Goal: Transaction & Acquisition: Obtain resource

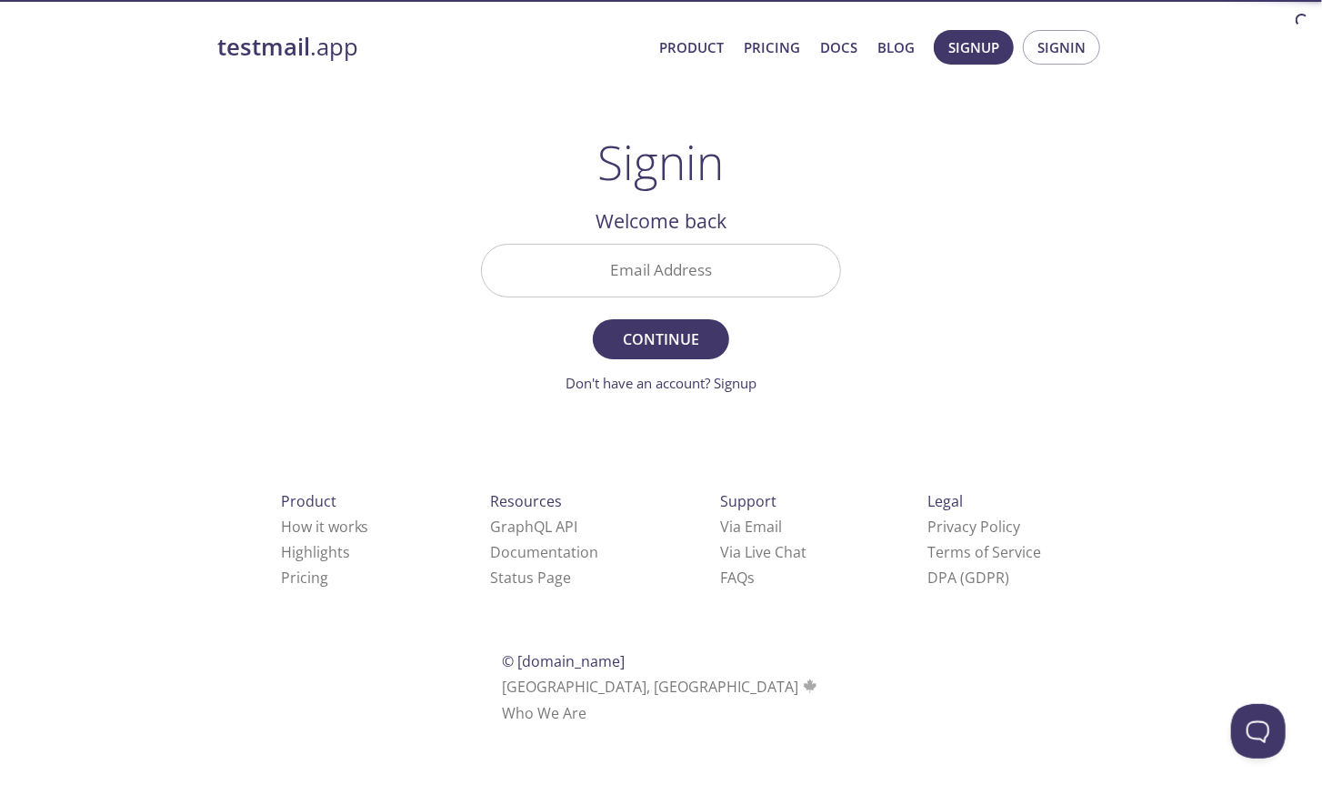
click at [662, 267] on input "Email Address" at bounding box center [661, 271] width 358 height 52
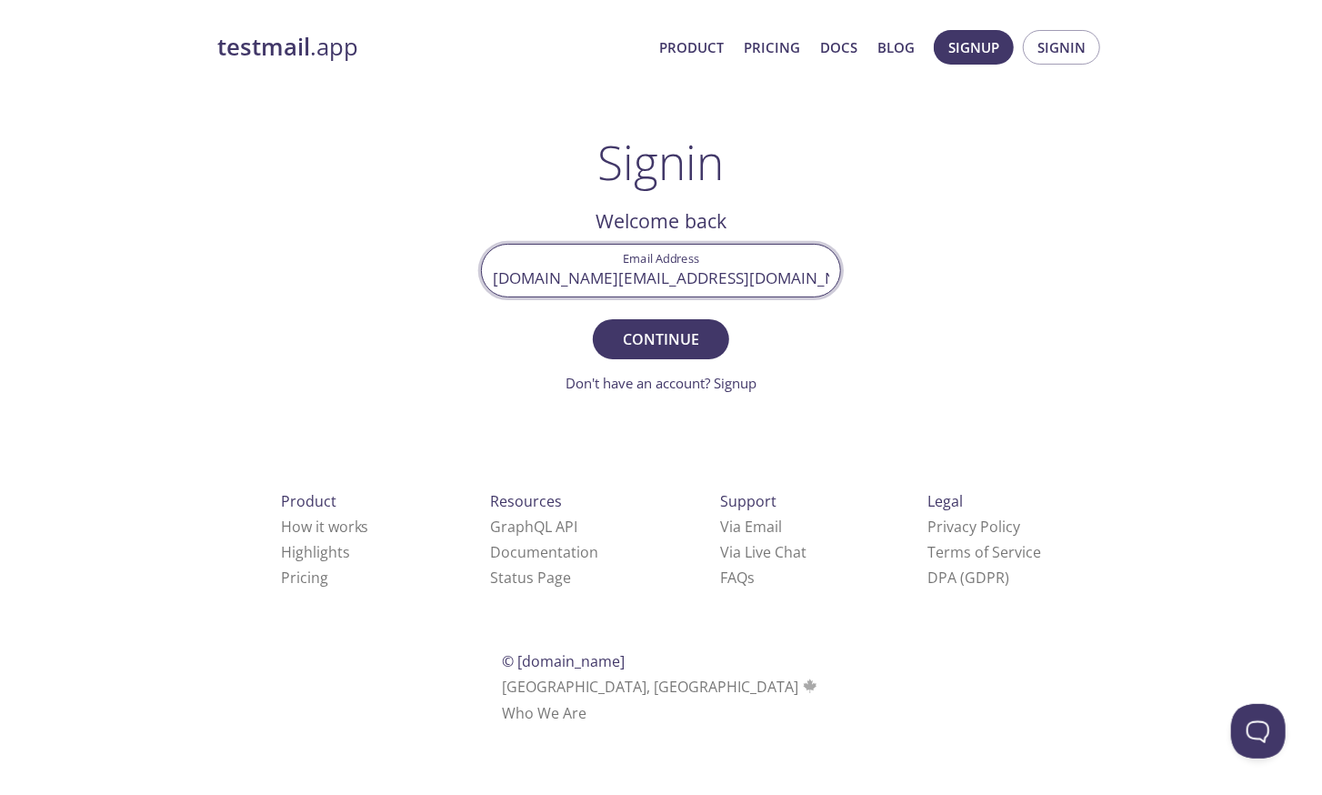
type input "[DOMAIN_NAME][EMAIL_ADDRESS][DOMAIN_NAME]"
click at [593, 319] on button "Continue" at bounding box center [661, 339] width 136 height 40
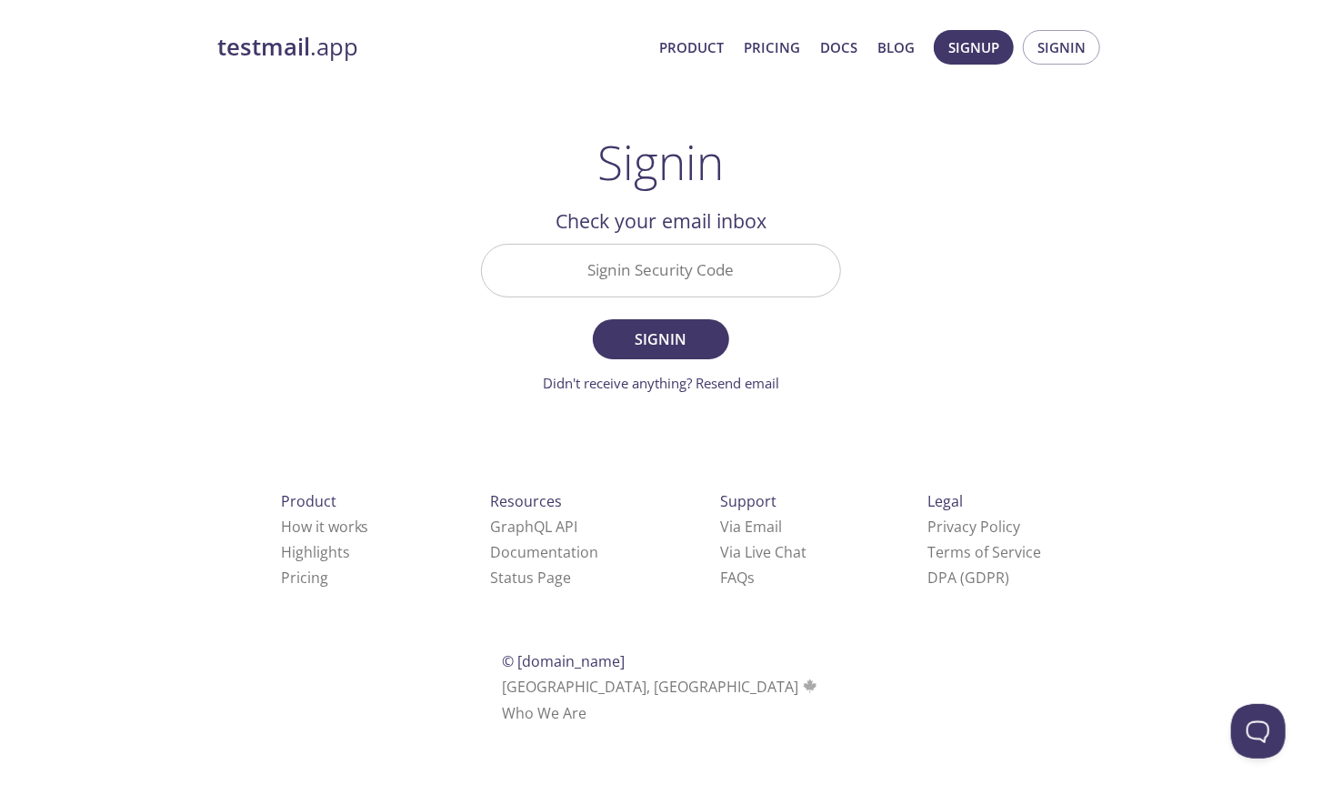
click at [689, 244] on div "Signin Security Code" at bounding box center [661, 270] width 375 height 68
click at [669, 267] on input "Signin Security Code" at bounding box center [661, 271] width 358 height 52
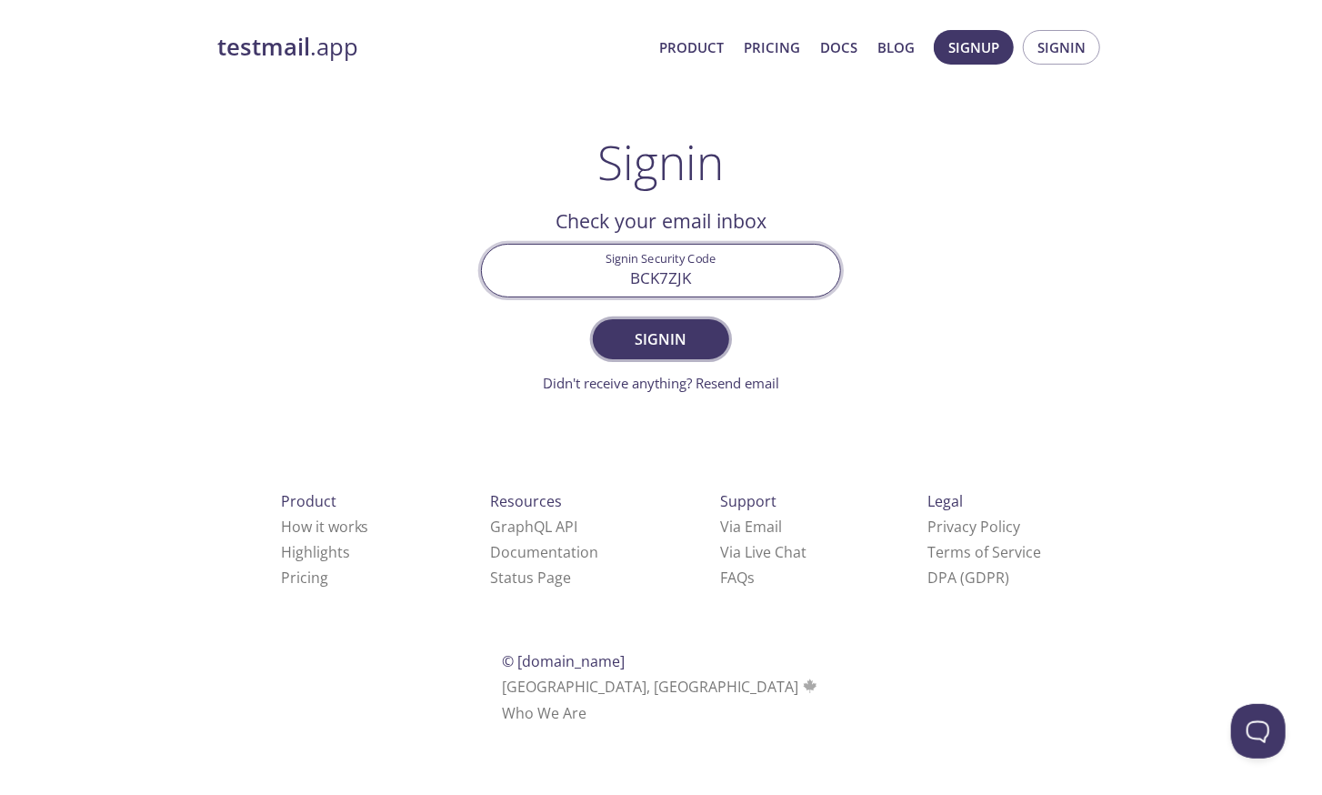
type input "BCK7ZJK"
click at [671, 338] on span "Signin" at bounding box center [661, 339] width 96 height 25
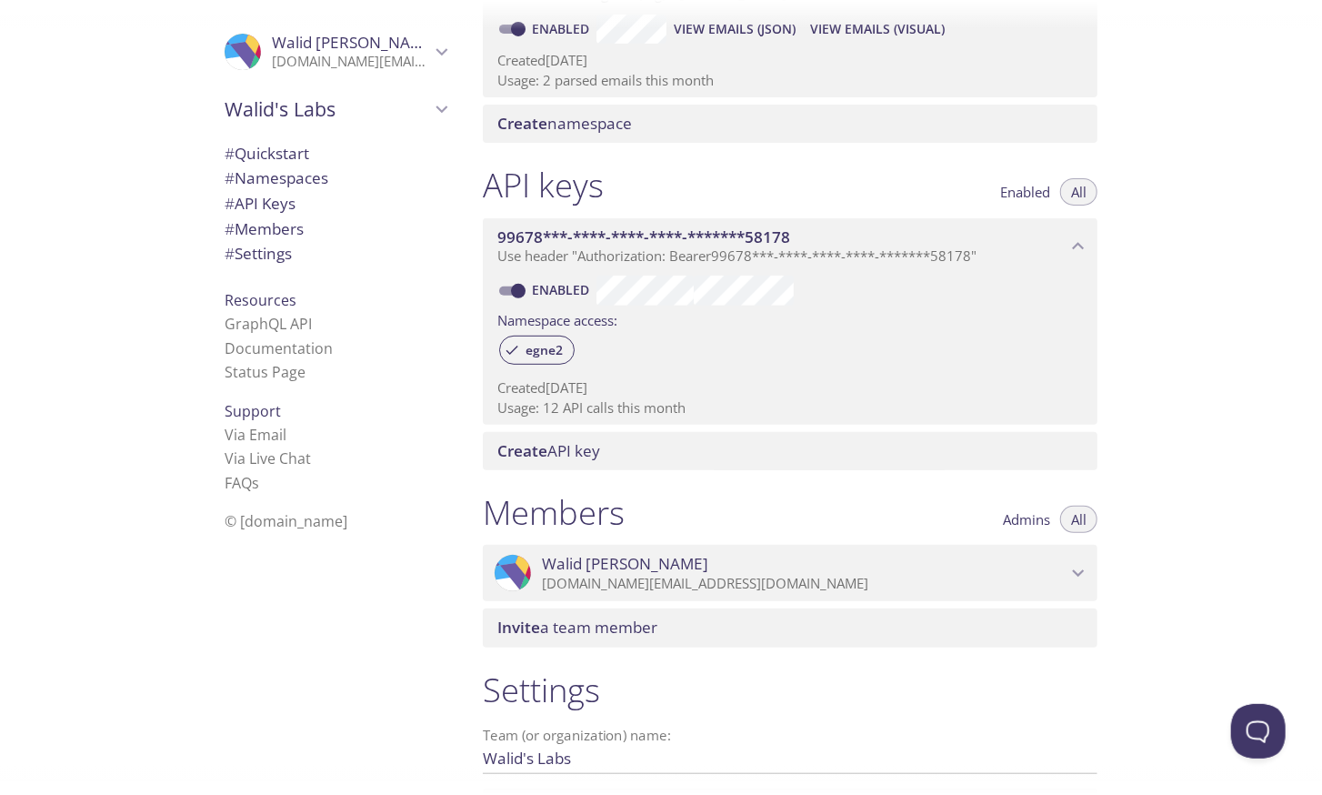
scroll to position [498, 0]
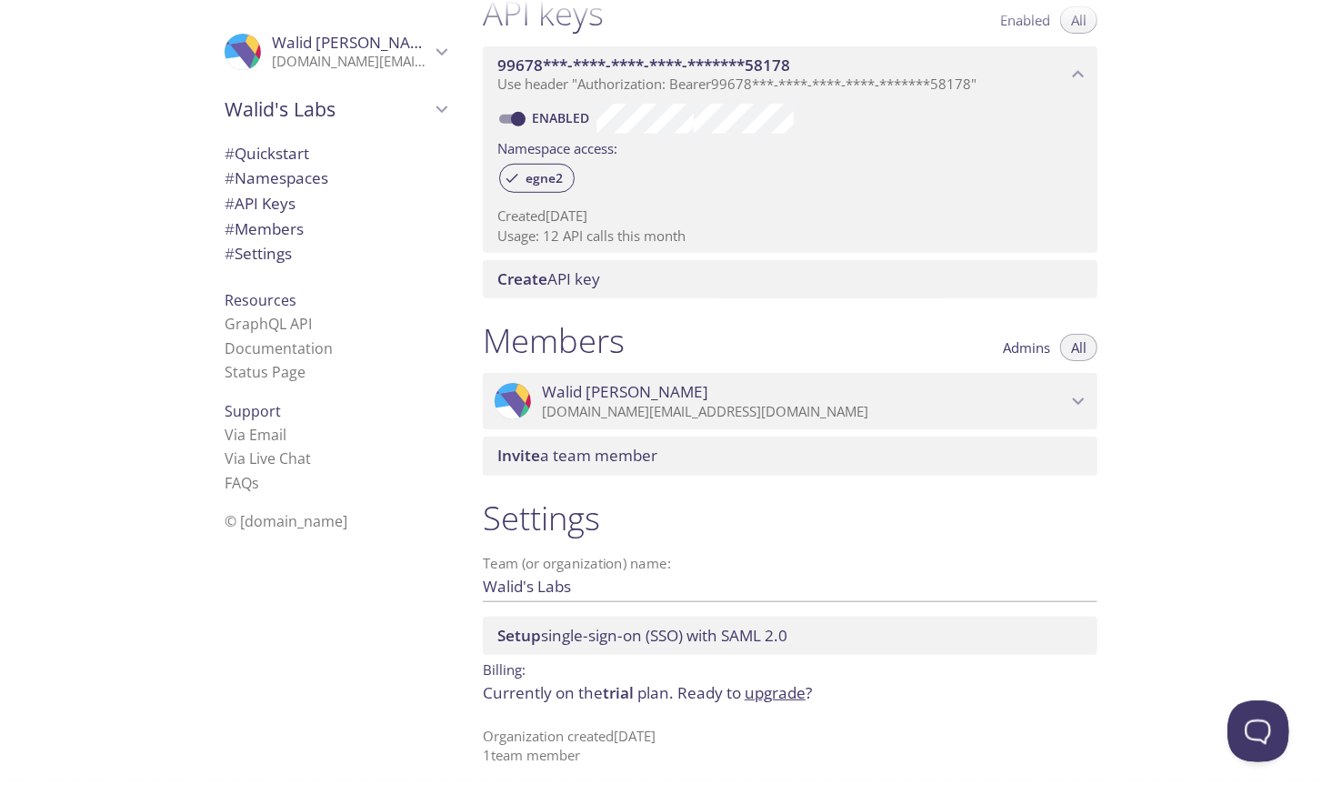
click at [1239, 721] on button "Open Beacon popover" at bounding box center [1254, 727] width 55 height 55
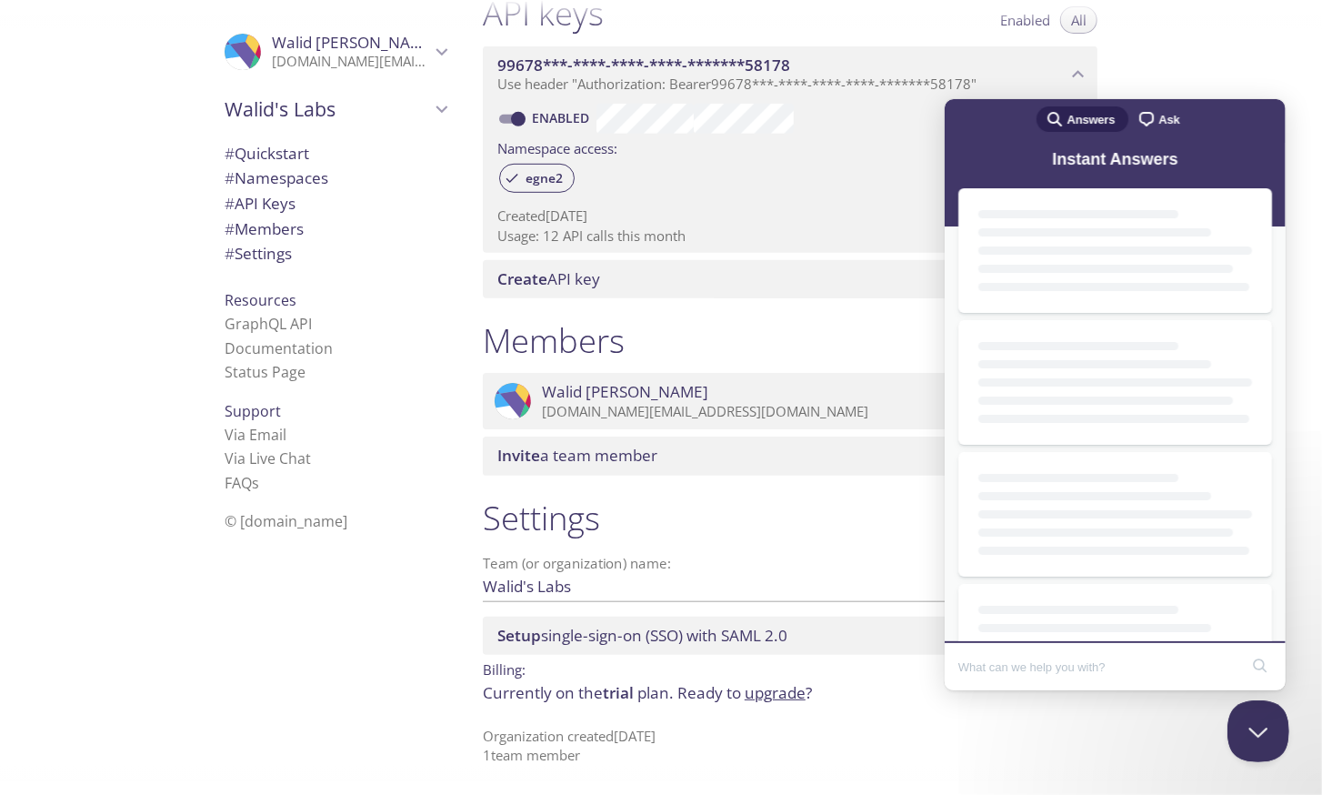
scroll to position [0, 0]
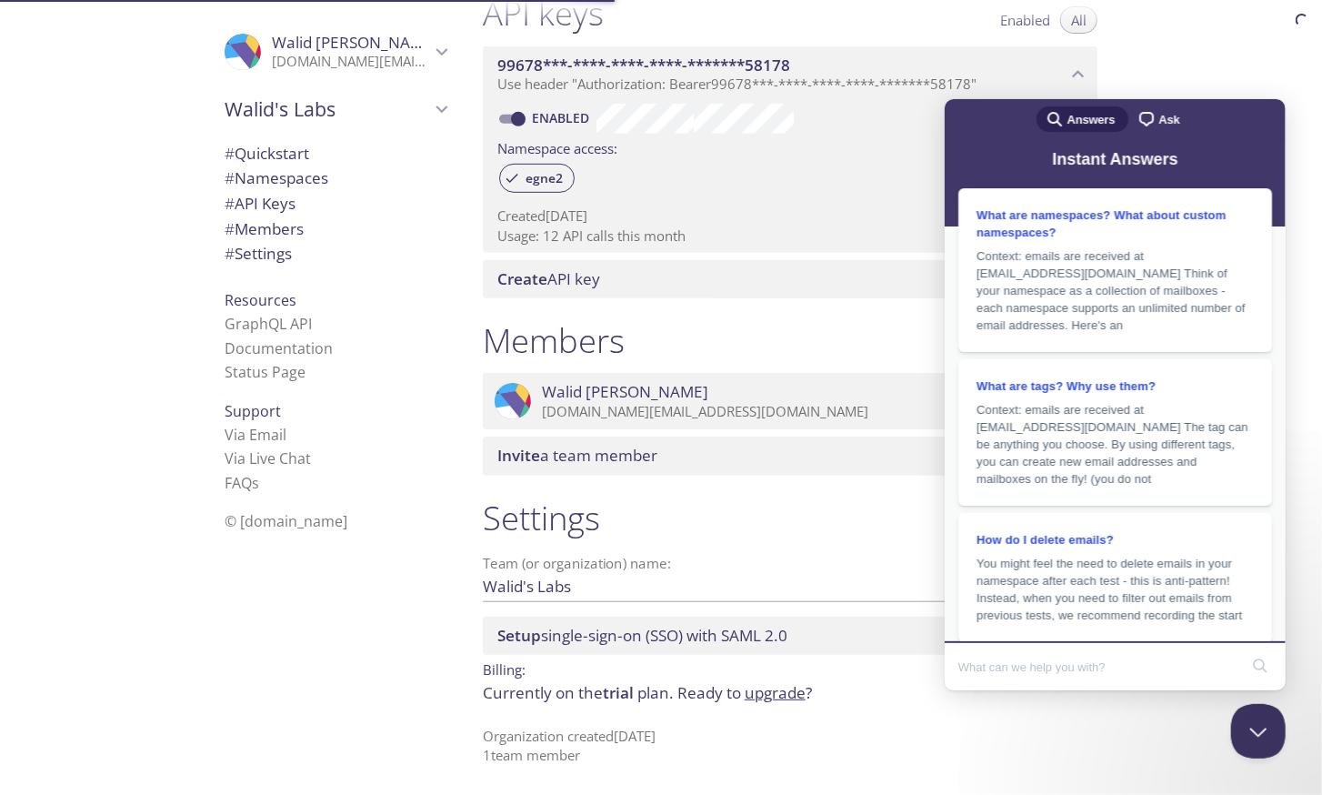
click at [1144, 117] on span "chat-square" at bounding box center [1146, 118] width 22 height 22
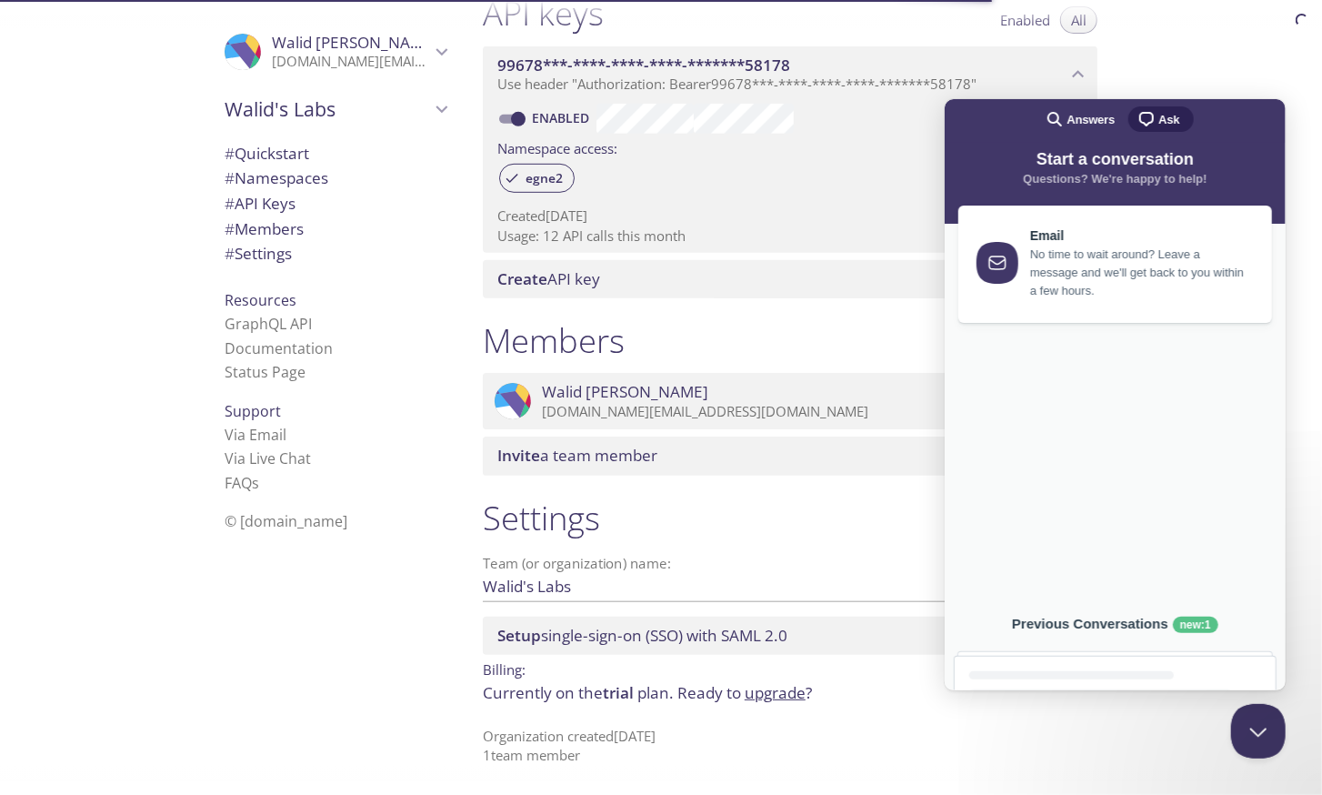
click at [1103, 212] on div "Start a conversation Questions? We're happy to help!" at bounding box center [1114, 182] width 341 height 80
click at [1142, 298] on link "Email No time to wait around? Leave a message and we'll get back to you within …" at bounding box center [1115, 259] width 314 height 117
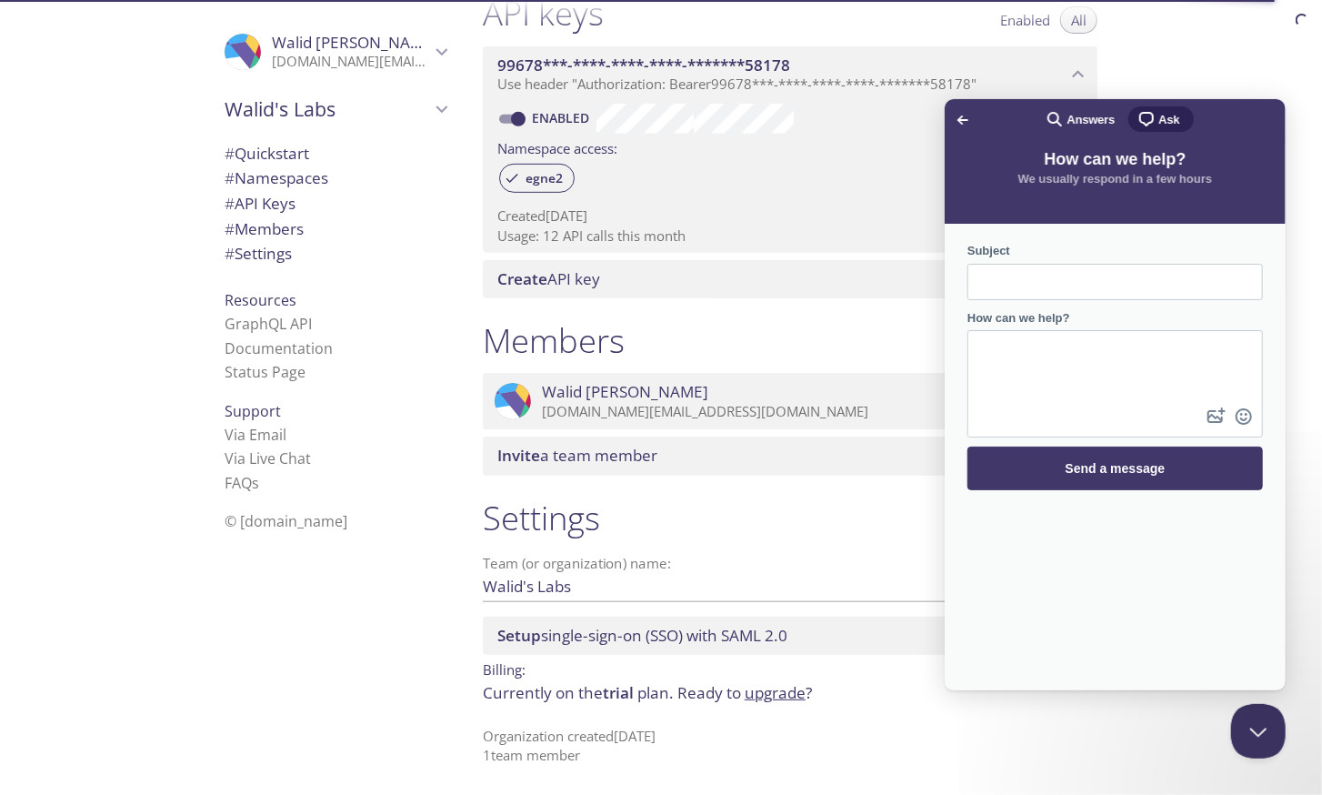
click at [1065, 116] on span "search-medium" at bounding box center [1054, 117] width 22 height 22
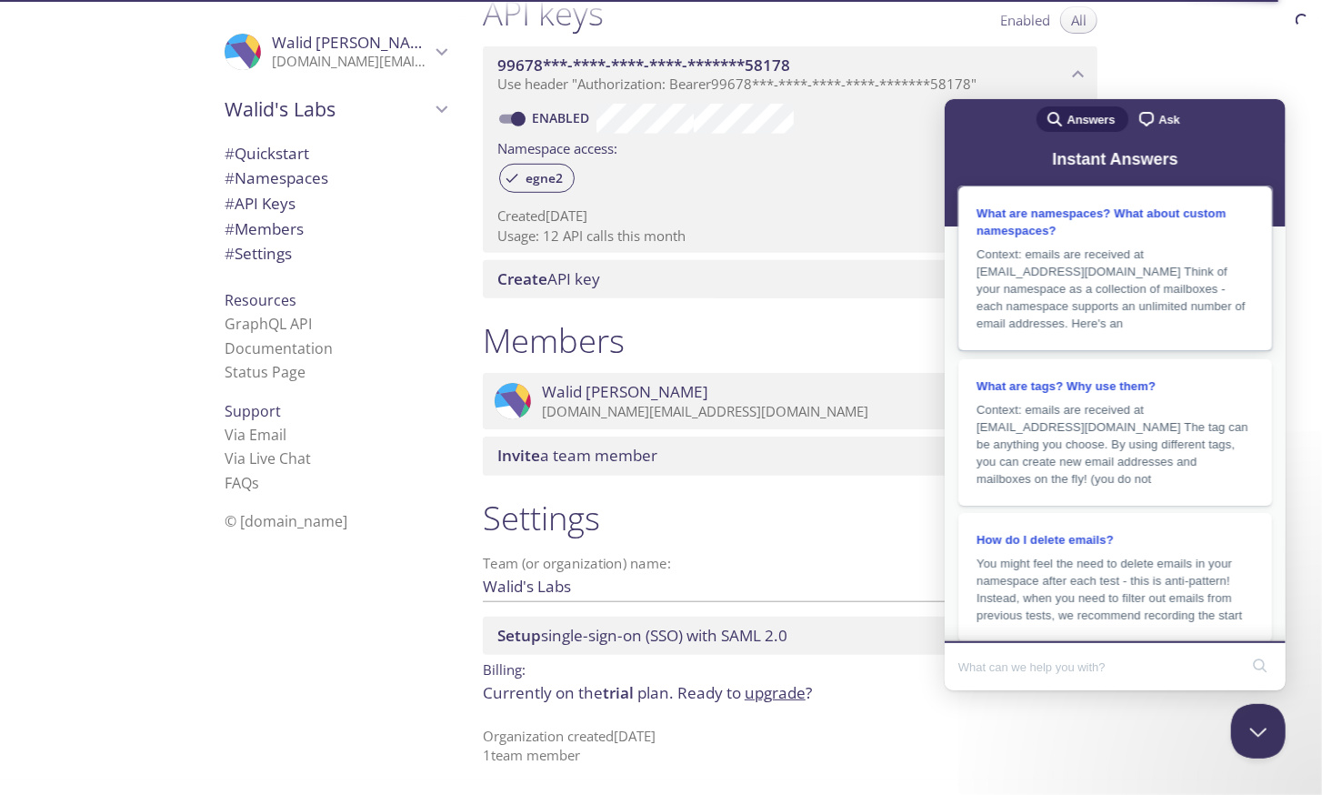
scroll to position [281, 0]
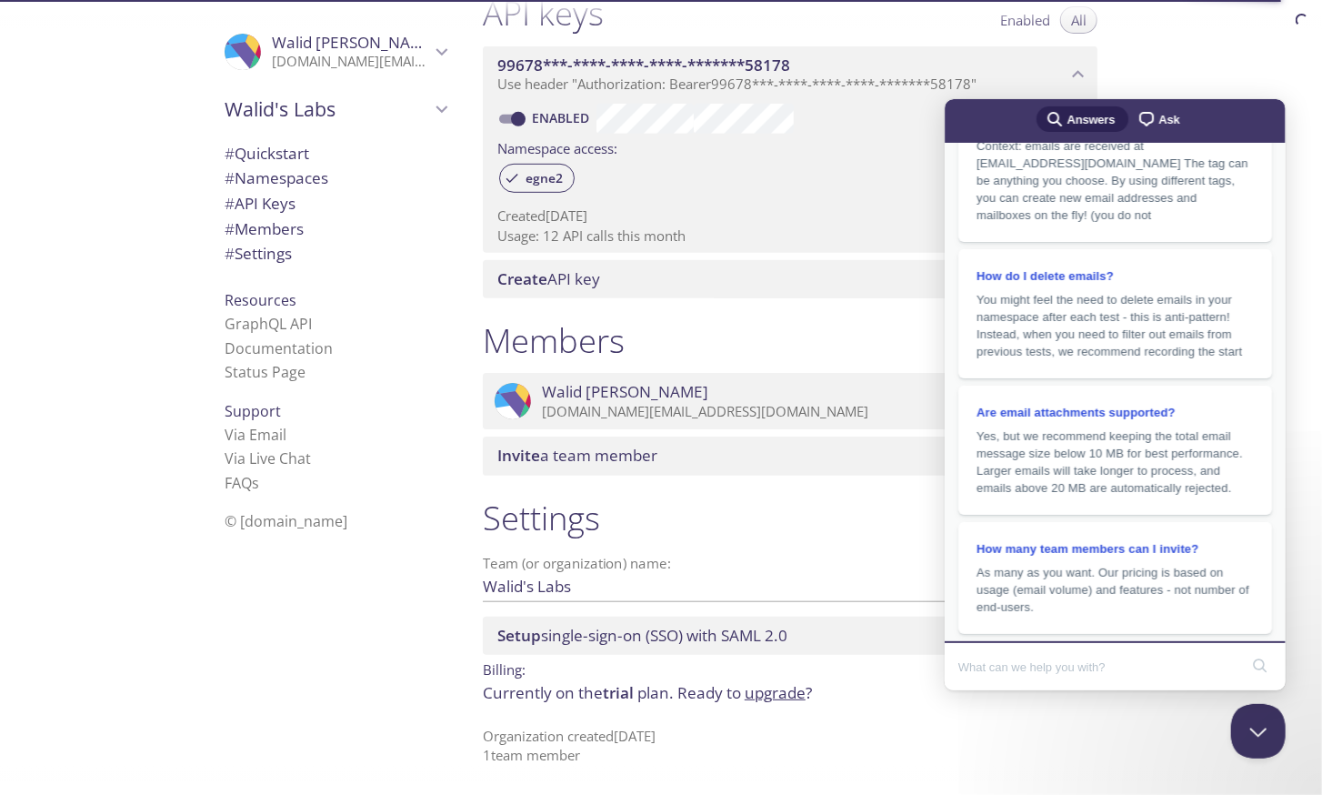
click at [1161, 119] on span "Ask" at bounding box center [1168, 119] width 21 height 18
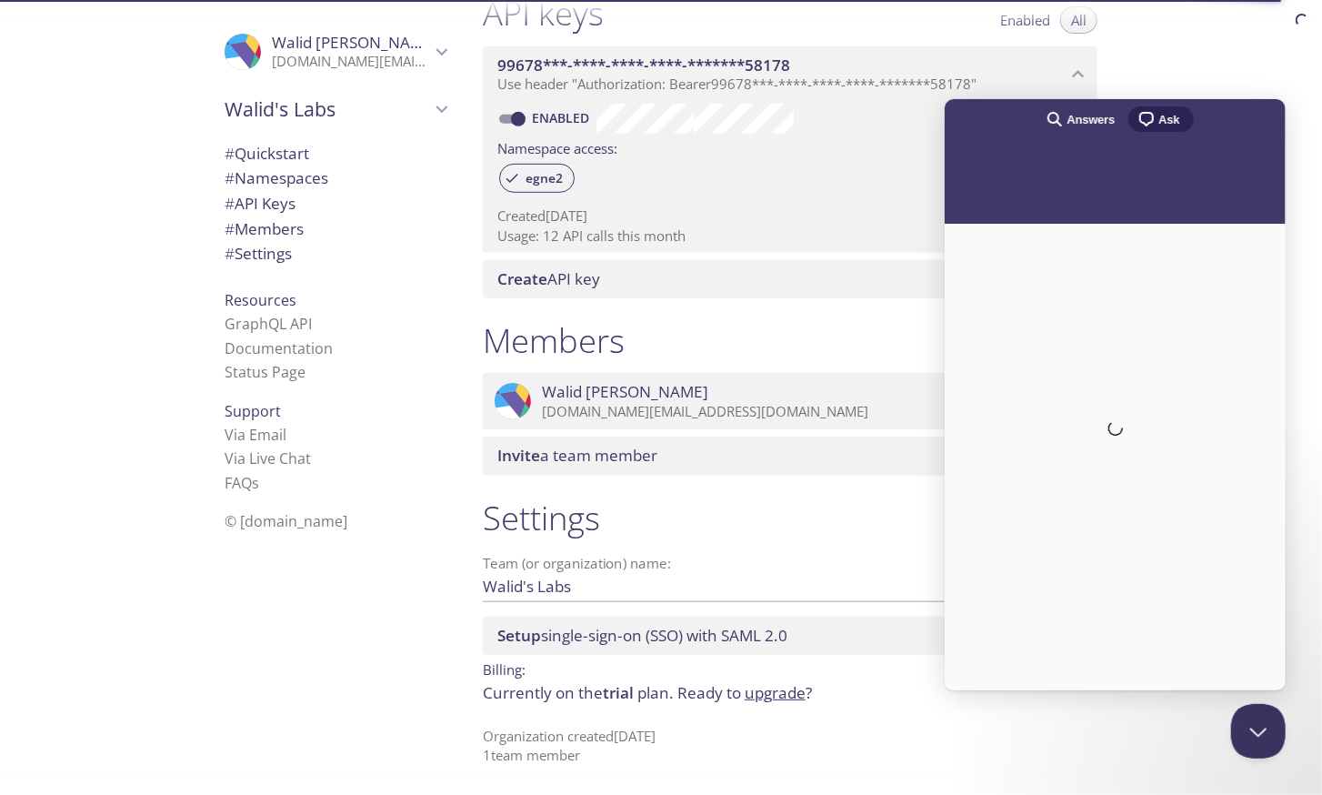
scroll to position [0, 0]
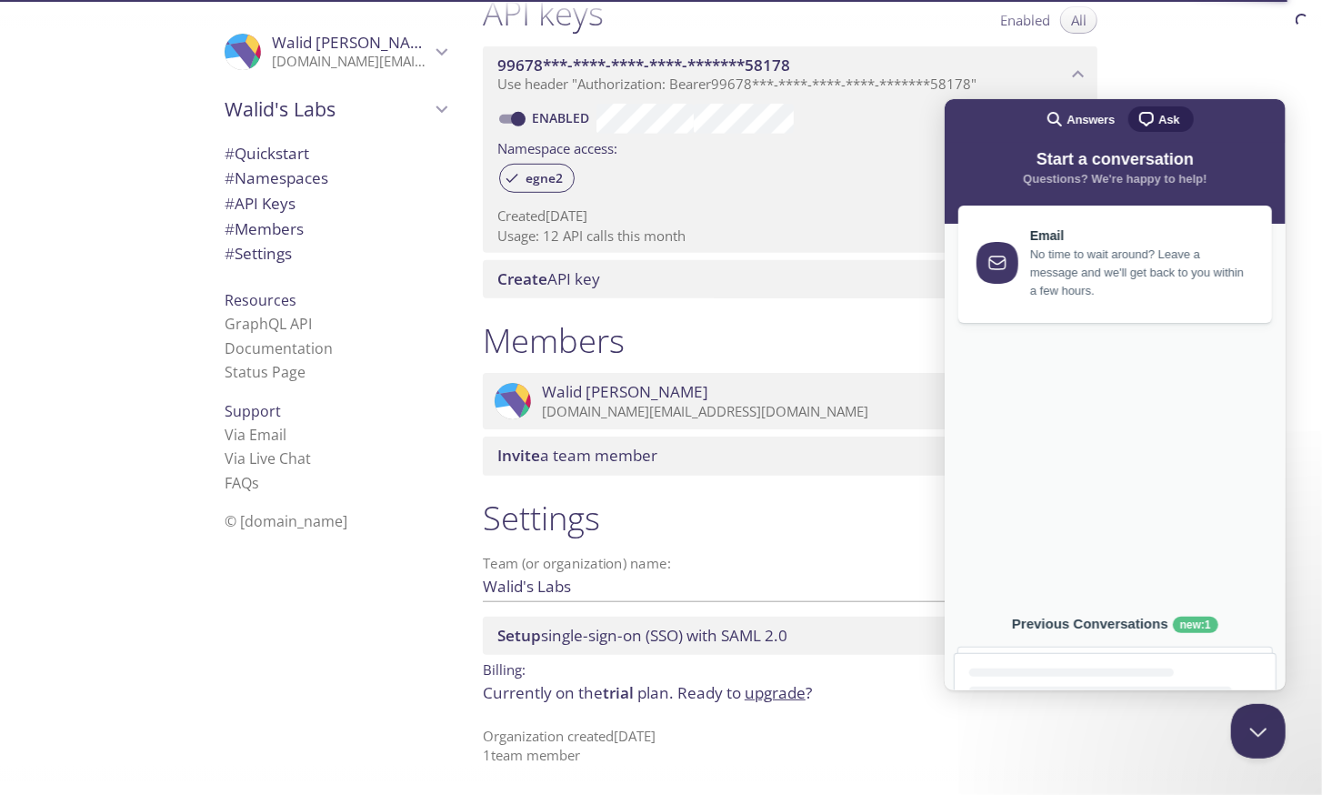
click at [1188, 621] on div "new : 1" at bounding box center [1194, 624] width 45 height 16
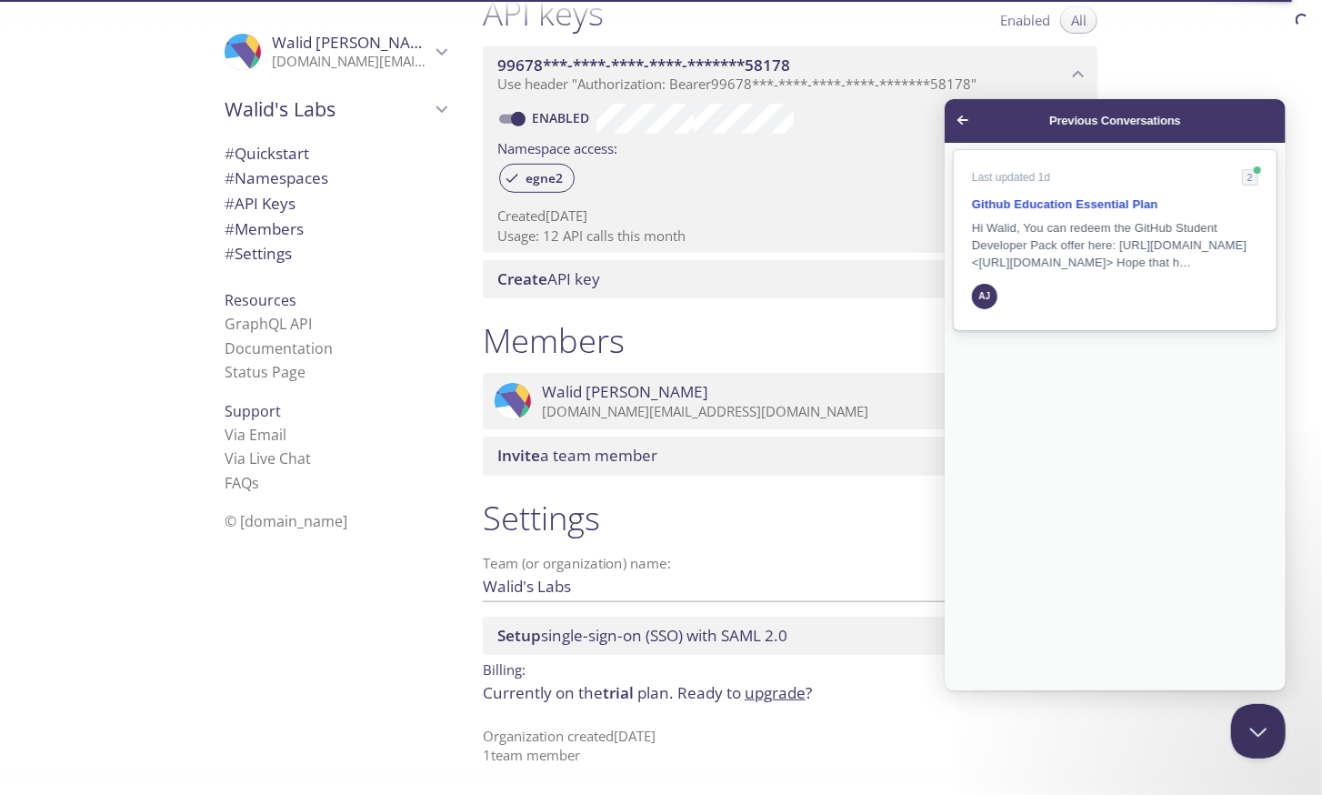
click at [1164, 311] on div "AJ" at bounding box center [1114, 295] width 286 height 32
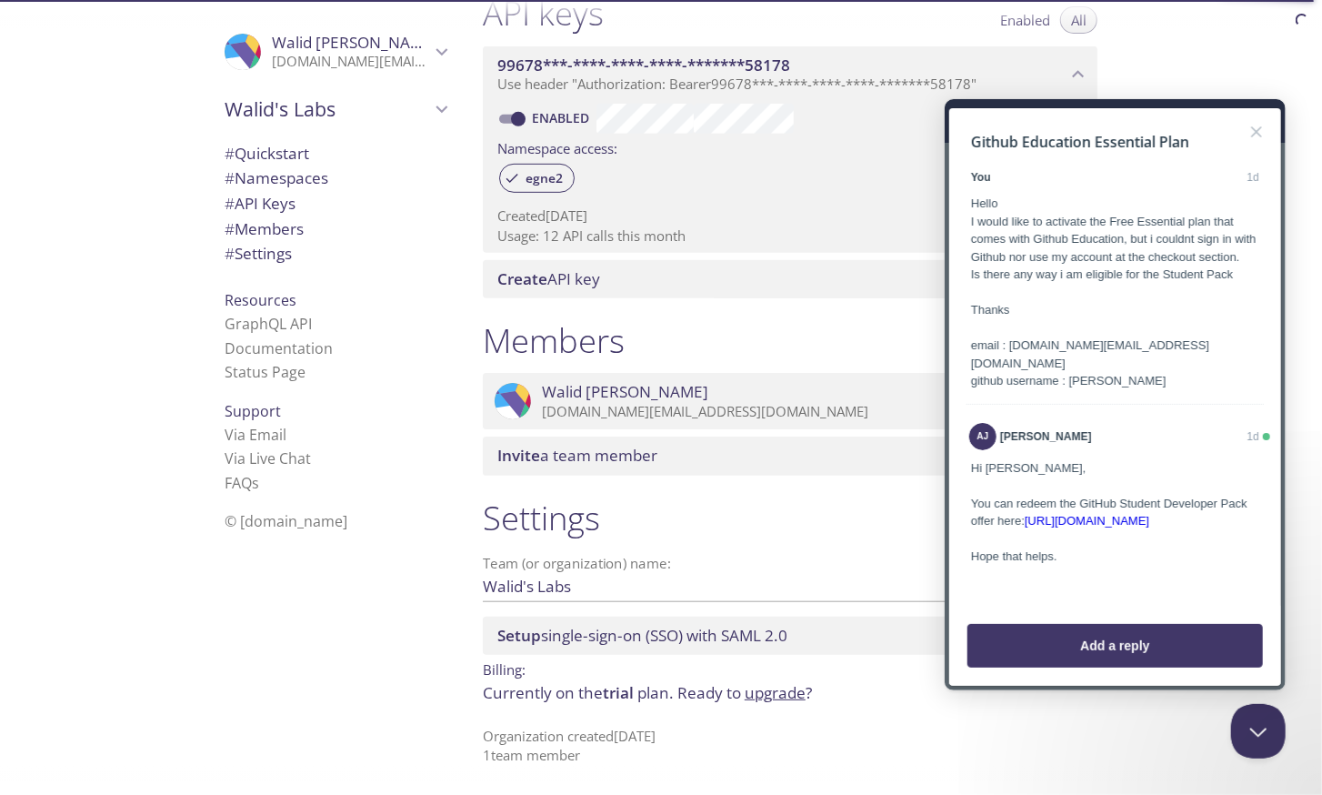
click at [1134, 513] on link "https://testmail.app/github-students" at bounding box center [1086, 520] width 125 height 14
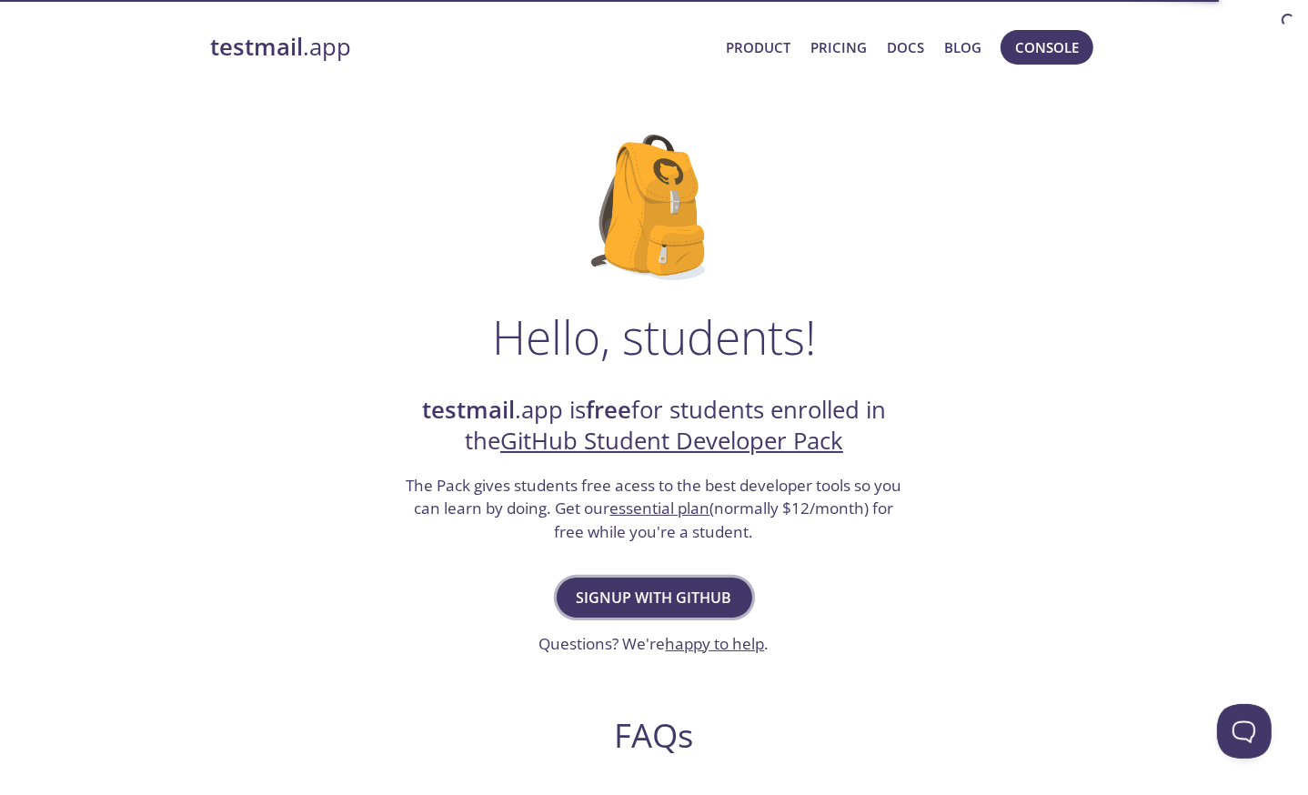
click at [681, 598] on span "Signup with GitHub" at bounding box center [655, 597] width 156 height 25
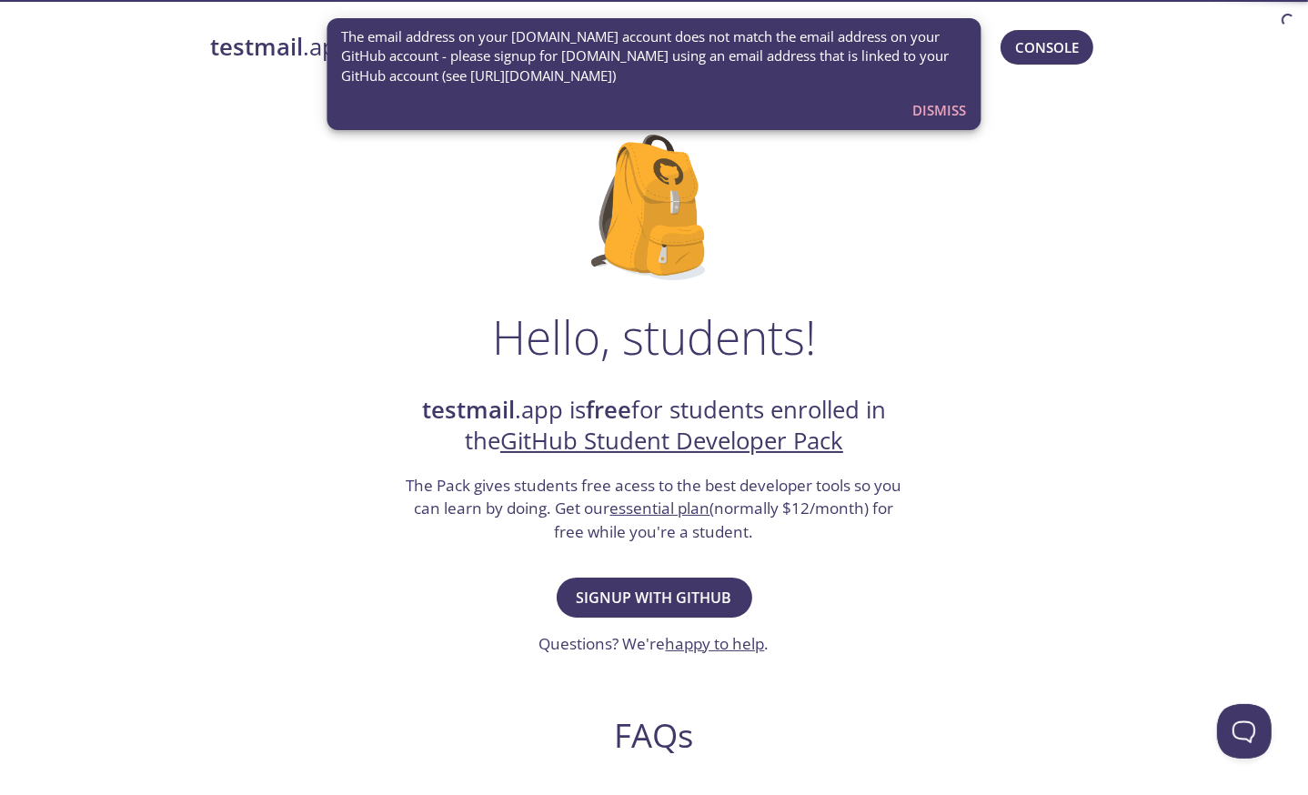
click at [713, 446] on link "GitHub Student Developer Pack" at bounding box center [671, 441] width 343 height 32
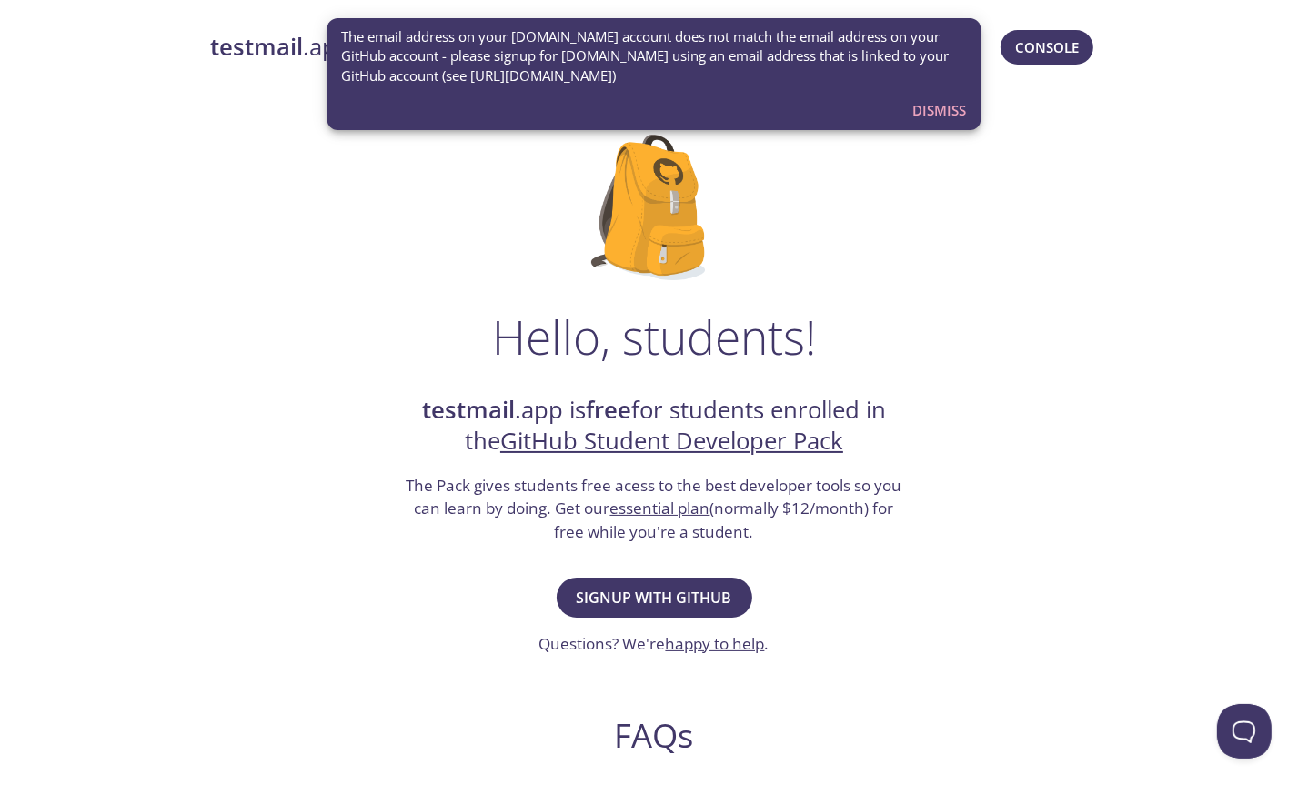
click at [957, 98] on button "Dismiss" at bounding box center [940, 110] width 68 height 35
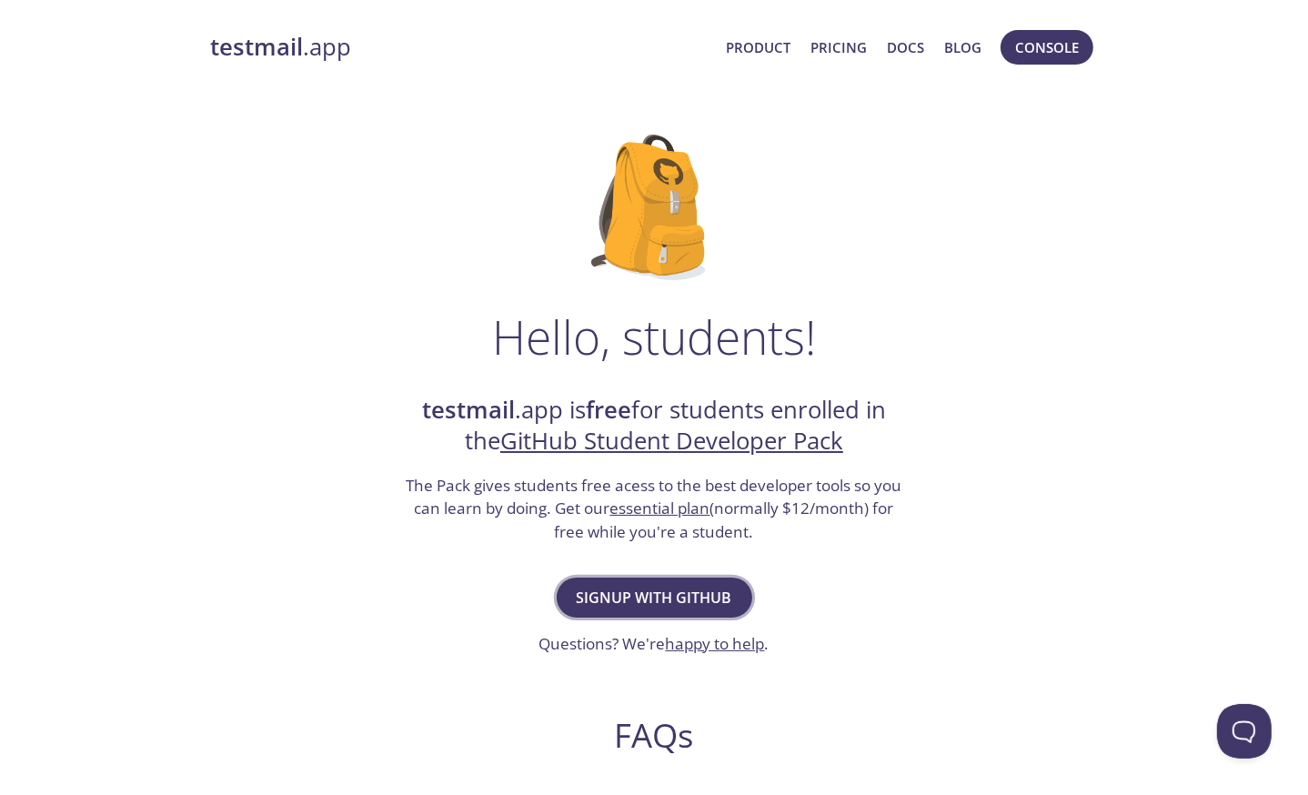
click at [708, 613] on button "Signup with GitHub" at bounding box center [655, 598] width 196 height 40
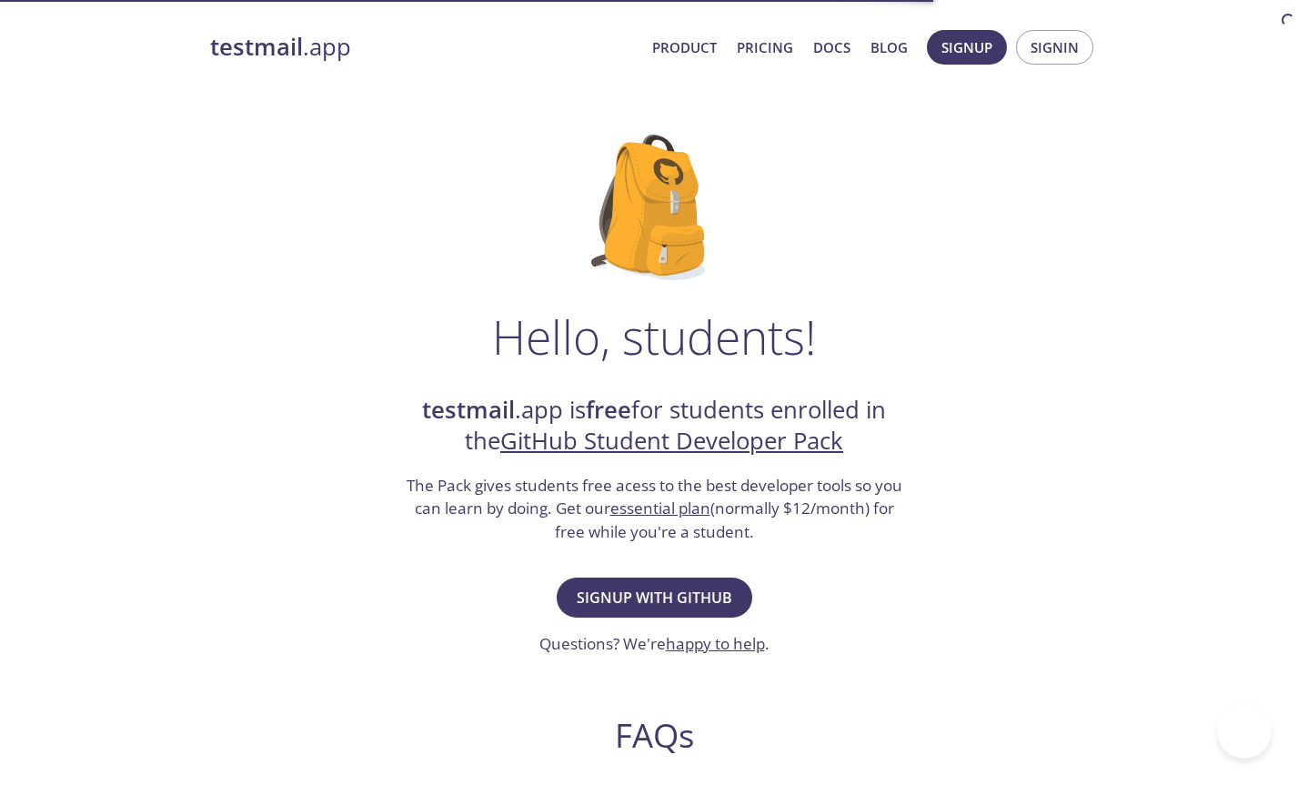
click at [687, 603] on span "Signup with GitHub" at bounding box center [655, 597] width 156 height 25
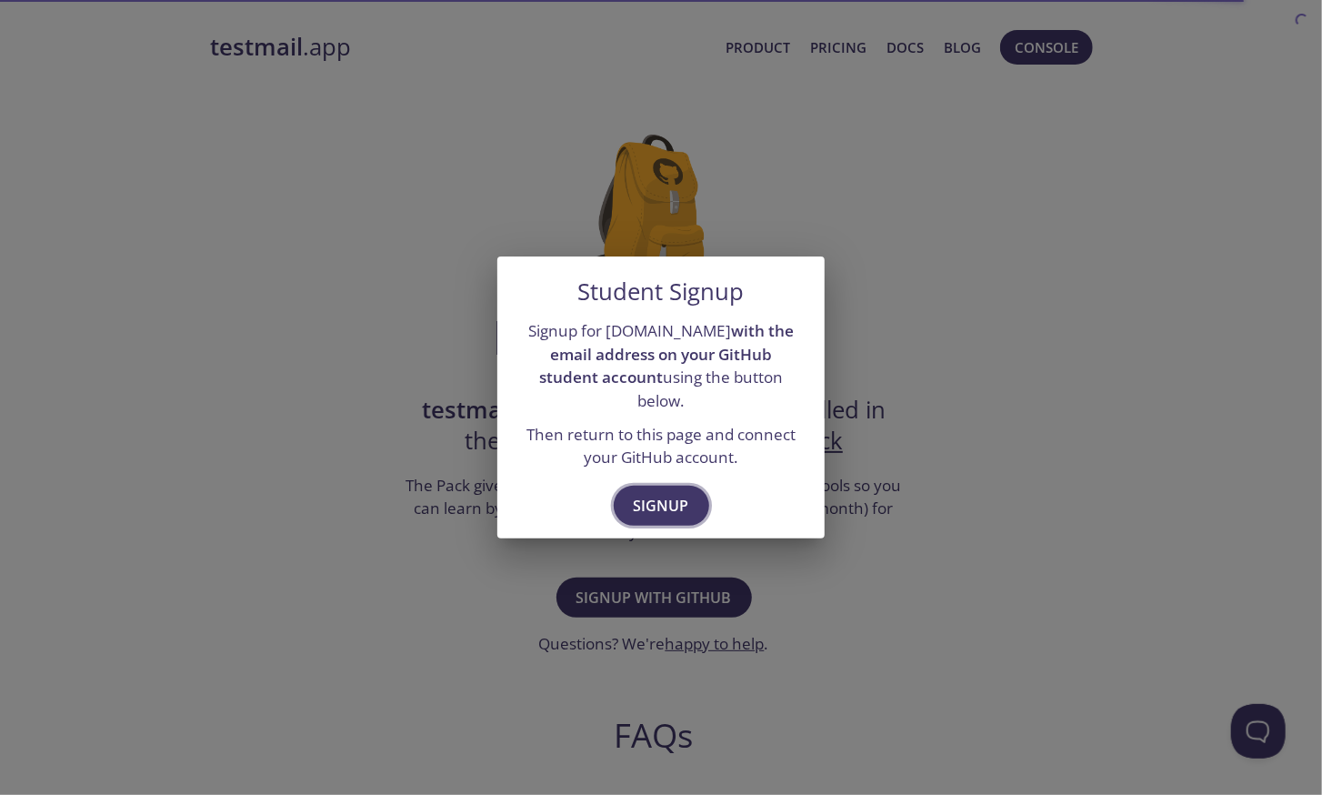
click at [653, 511] on button "Signup" at bounding box center [661, 506] width 95 height 40
